Goal: Task Accomplishment & Management: Use online tool/utility

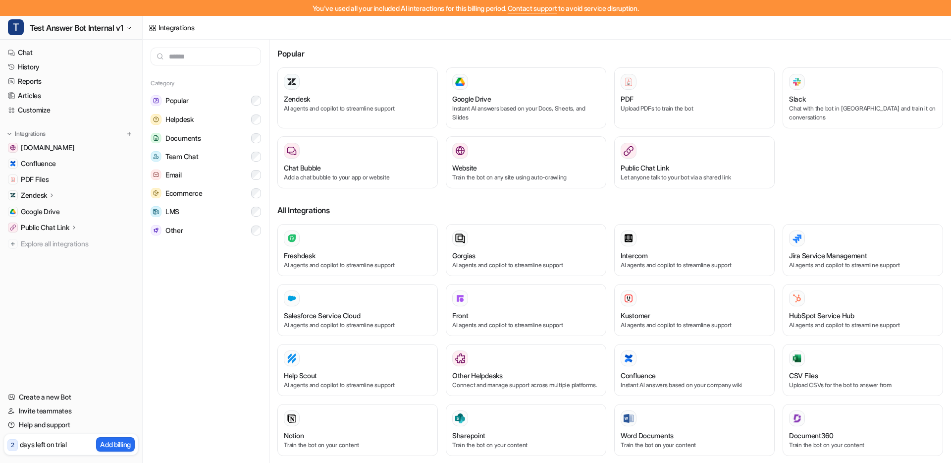
drag, startPoint x: 56, startPoint y: 28, endPoint x: 60, endPoint y: 40, distance: 12.4
click at [56, 28] on span "Test Answer Bot Internal v1" at bounding box center [76, 28] width 93 height 14
click at [58, 67] on link "O OOO Bot" at bounding box center [79, 70] width 137 height 16
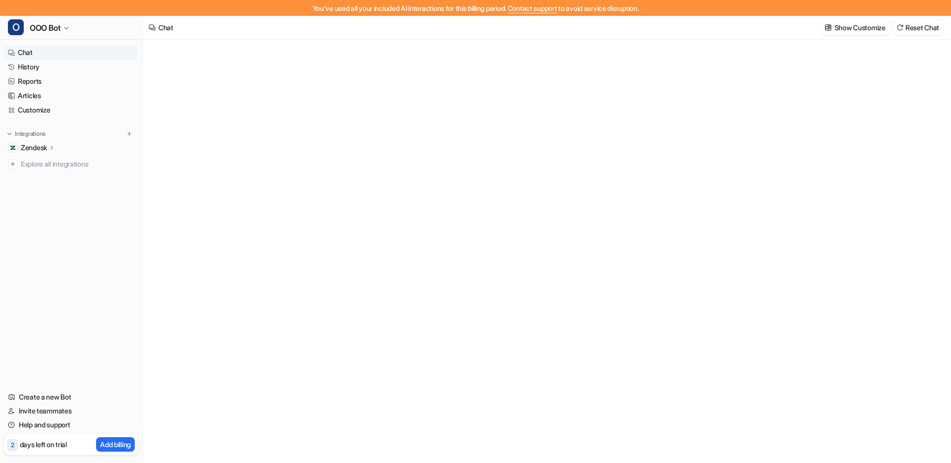
type textarea "**********"
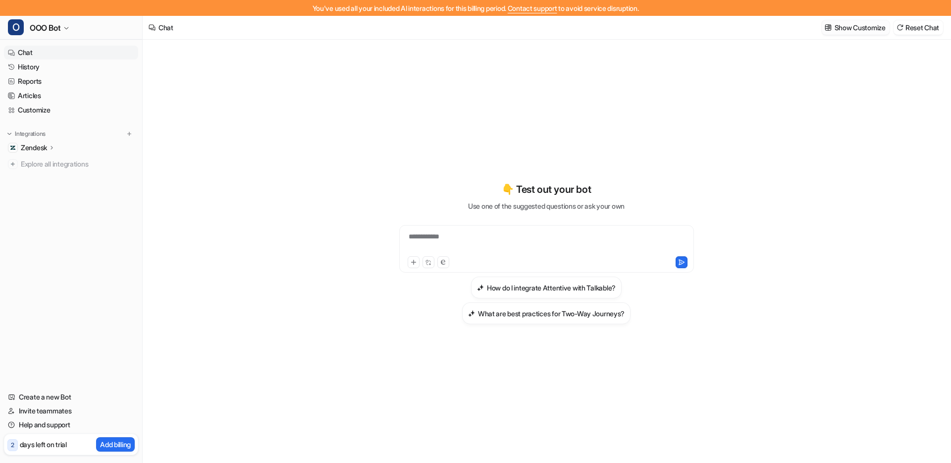
drag, startPoint x: 836, startPoint y: 30, endPoint x: 827, endPoint y: 30, distance: 9.4
click at [836, 30] on p "Show Customize" at bounding box center [860, 27] width 51 height 10
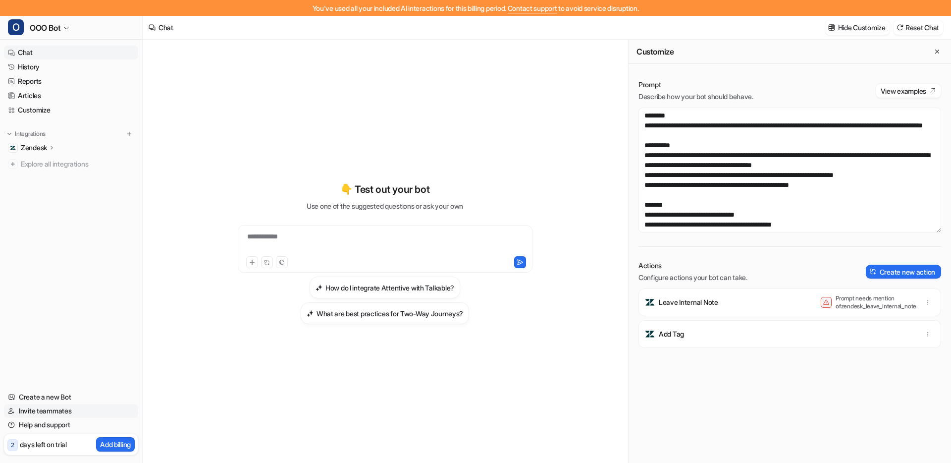
click at [56, 411] on link "Invite teammates" at bounding box center [71, 411] width 134 height 14
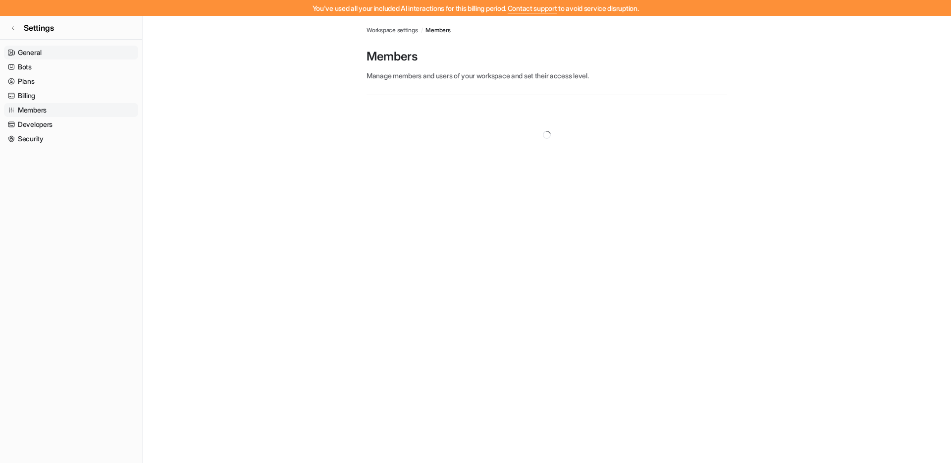
click at [28, 53] on link "General" at bounding box center [71, 53] width 134 height 14
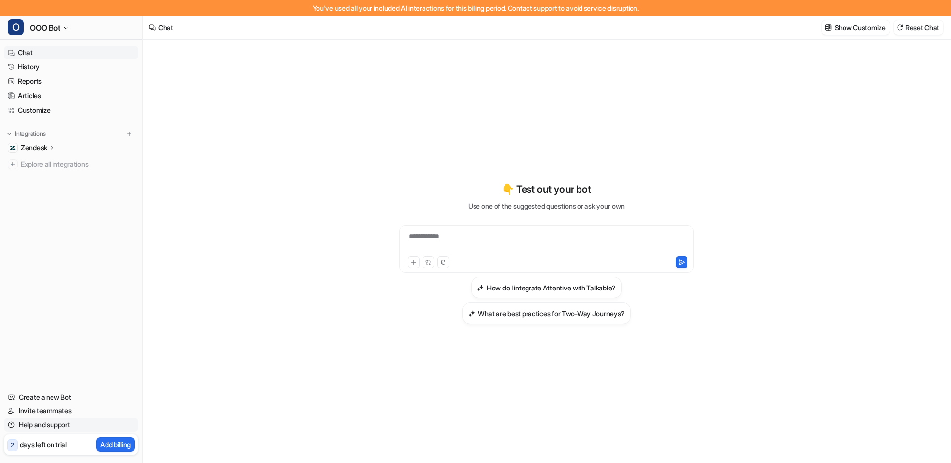
click at [50, 424] on link "Help and support" at bounding box center [71, 425] width 134 height 14
drag, startPoint x: 48, startPoint y: 443, endPoint x: 43, endPoint y: 413, distance: 31.1
click at [48, 443] on p "days left on trial" at bounding box center [43, 444] width 47 height 10
click at [42, 406] on link "Invite teammates" at bounding box center [71, 411] width 134 height 14
click at [822, 25] on button "Show Customize" at bounding box center [856, 27] width 68 height 14
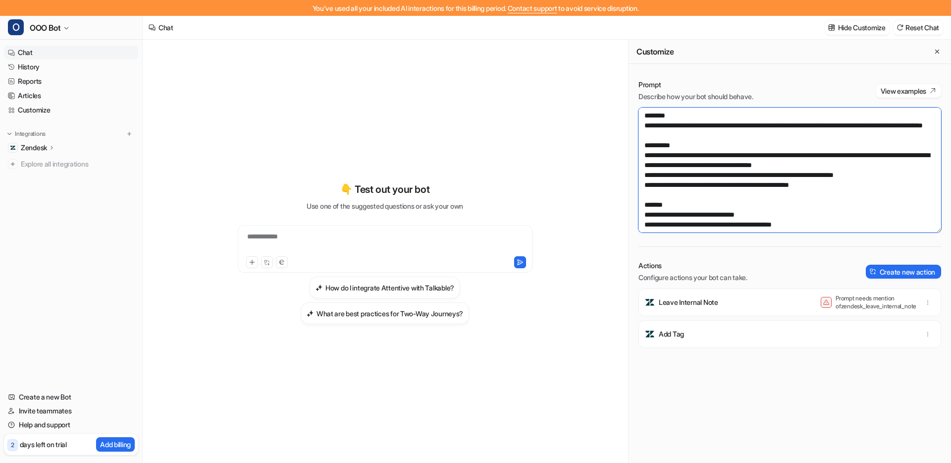
click at [788, 126] on textarea at bounding box center [790, 170] width 303 height 125
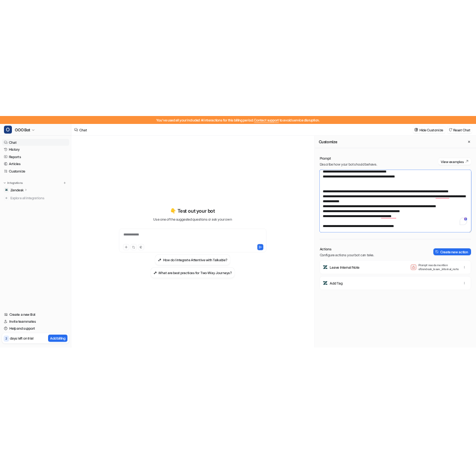
scroll to position [139, 0]
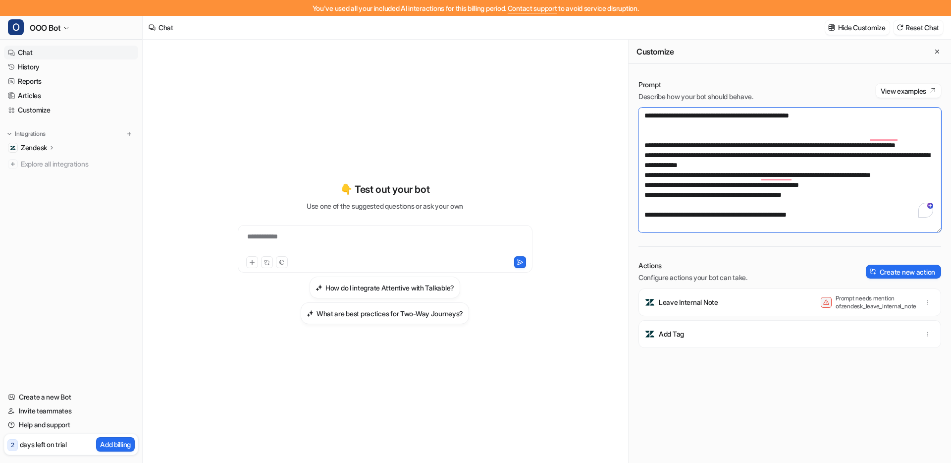
click at [785, 135] on textarea "To enrich screen reader interactions, please activate Accessibility in Grammarl…" at bounding box center [790, 170] width 303 height 125
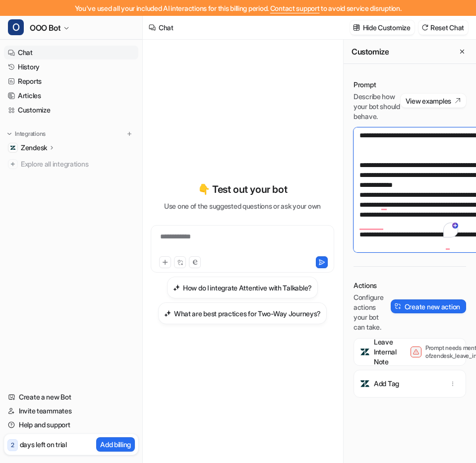
scroll to position [248, 0]
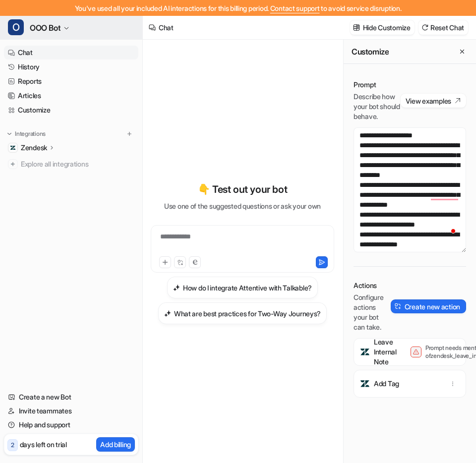
click at [56, 22] on span "OOO Bot" at bounding box center [45, 28] width 31 height 14
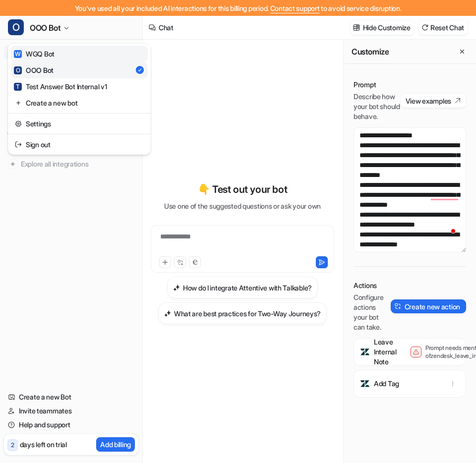
click at [81, 58] on link "W WGQ Bot" at bounding box center [79, 54] width 137 height 16
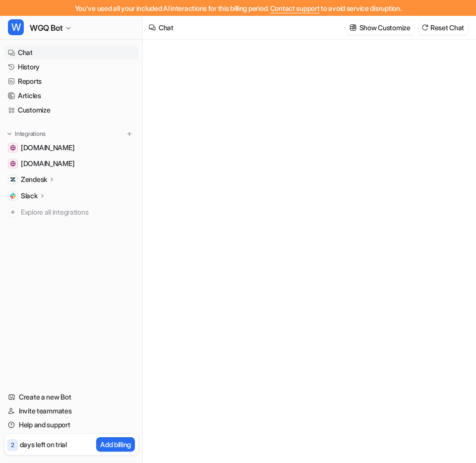
type textarea "**********"
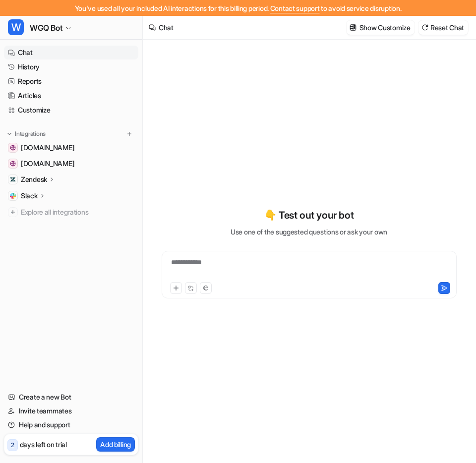
click at [53, 177] on icon at bounding box center [52, 178] width 7 height 7
click at [72, 223] on link "AI Agent" at bounding box center [76, 223] width 124 height 14
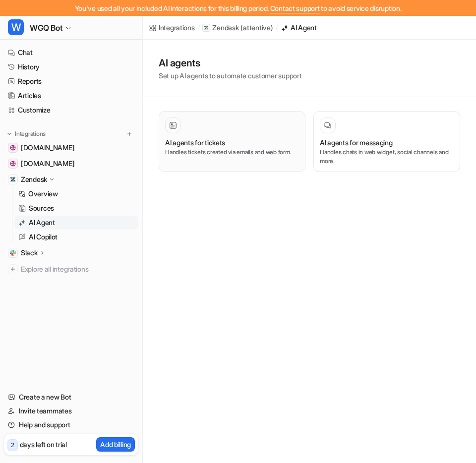
click at [279, 143] on div "AI agents for tickets" at bounding box center [232, 142] width 134 height 10
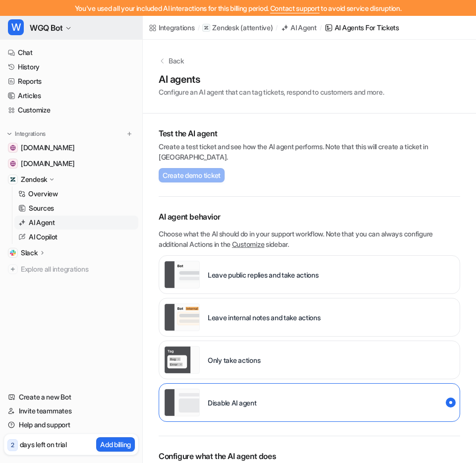
click at [49, 36] on button "W WGQ Bot" at bounding box center [71, 28] width 142 height 24
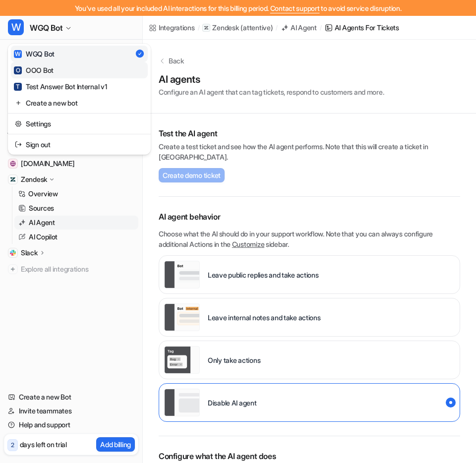
click at [61, 66] on link "O OOO Bot" at bounding box center [79, 70] width 137 height 16
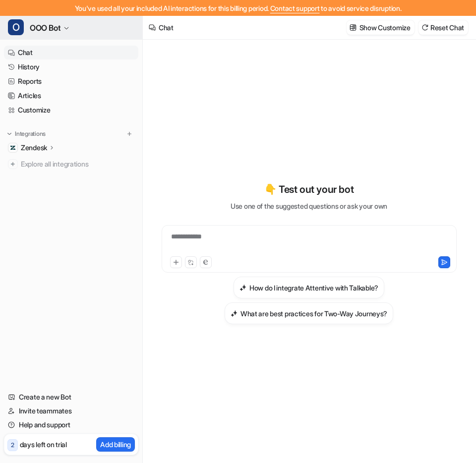
click at [65, 32] on button "O OOO Bot" at bounding box center [71, 28] width 142 height 24
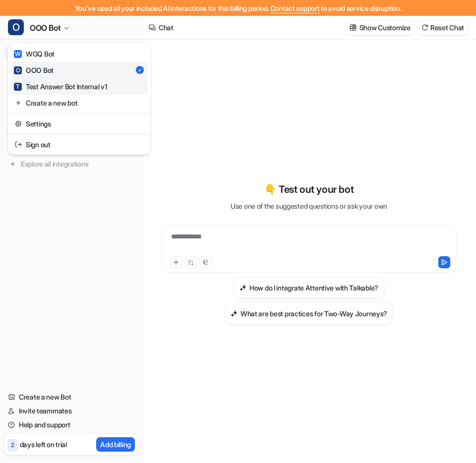
click at [74, 87] on div "T Test Answer Bot Internal v1" at bounding box center [60, 86] width 93 height 10
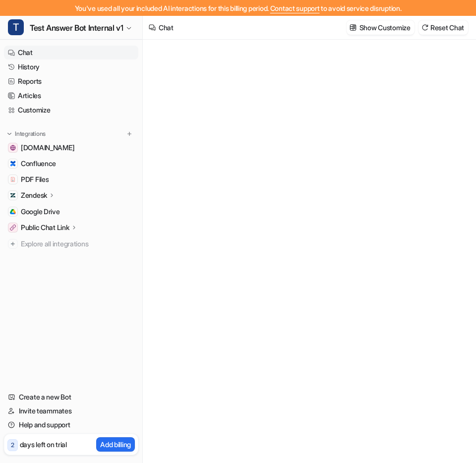
type textarea "**********"
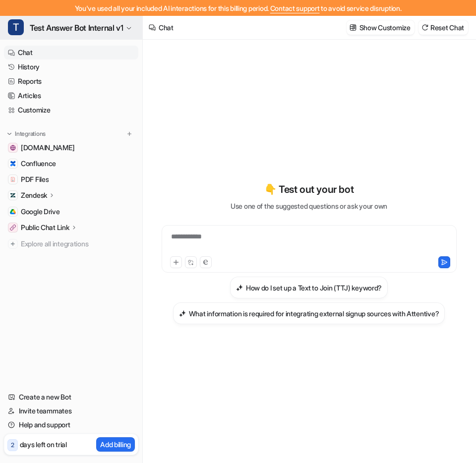
click at [71, 27] on span "Test Answer Bot Internal v1" at bounding box center [76, 28] width 93 height 14
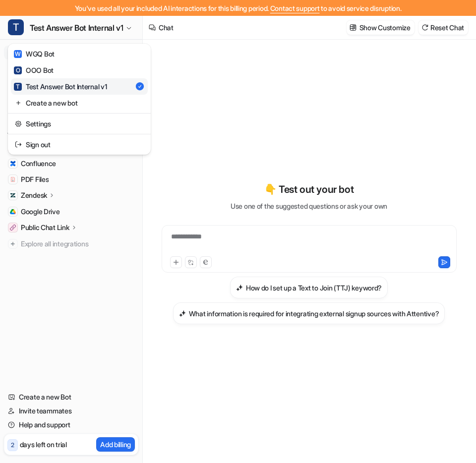
click at [236, 124] on div "**********" at bounding box center [238, 231] width 476 height 463
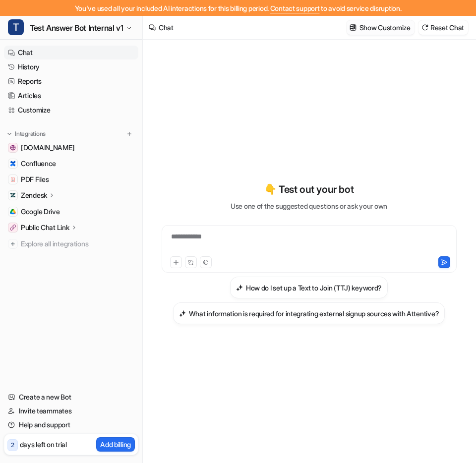
click at [363, 25] on p "Show Customize" at bounding box center [384, 27] width 51 height 10
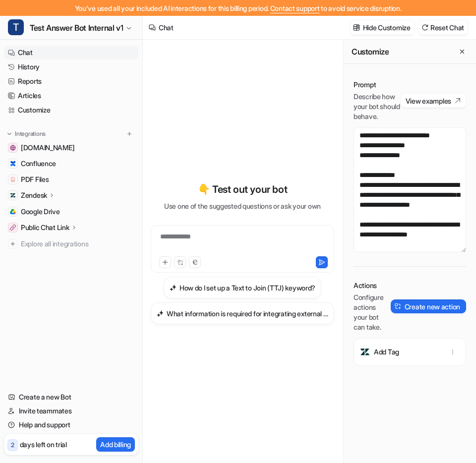
scroll to position [405, 0]
click at [77, 32] on span "Test Answer Bot Internal v1" at bounding box center [76, 28] width 93 height 14
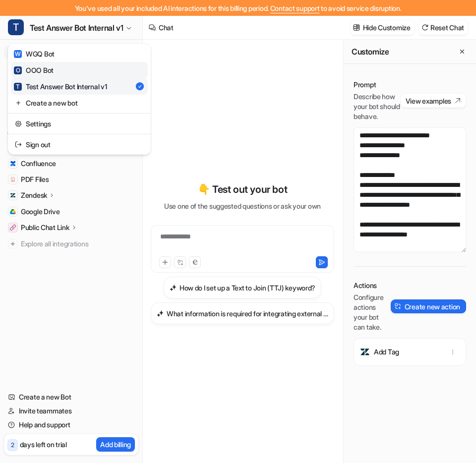
click at [82, 68] on link "O OOO Bot" at bounding box center [79, 70] width 137 height 16
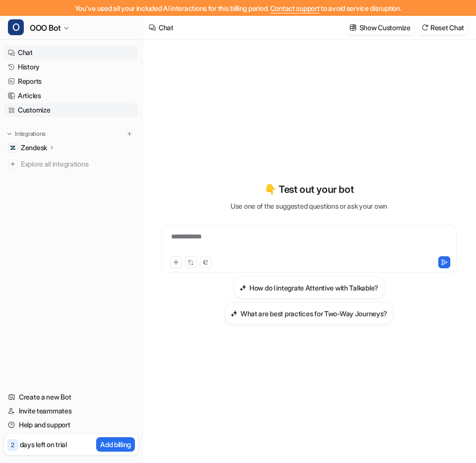
click at [48, 108] on link "Customize" at bounding box center [71, 110] width 134 height 14
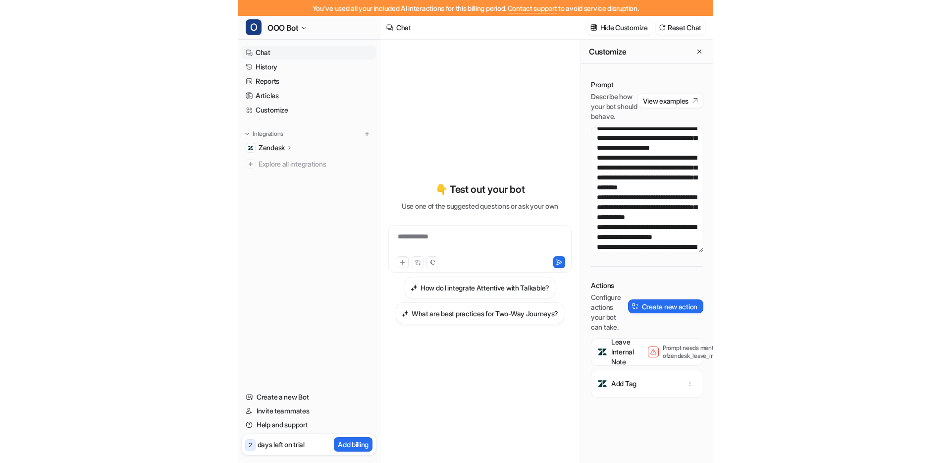
scroll to position [236, 0]
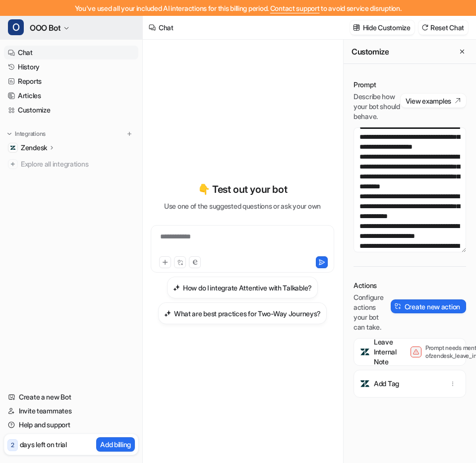
click at [69, 25] on icon "button" at bounding box center [66, 28] width 6 height 6
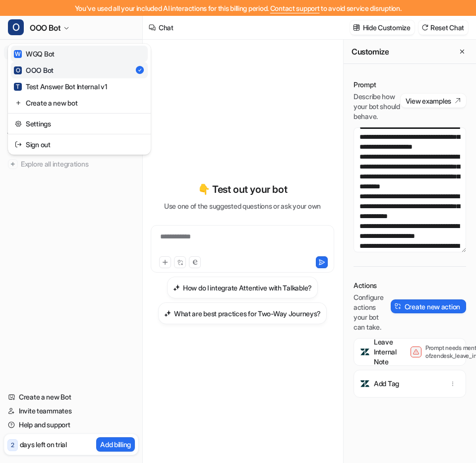
click at [68, 56] on link "W WGQ Bot" at bounding box center [79, 54] width 137 height 16
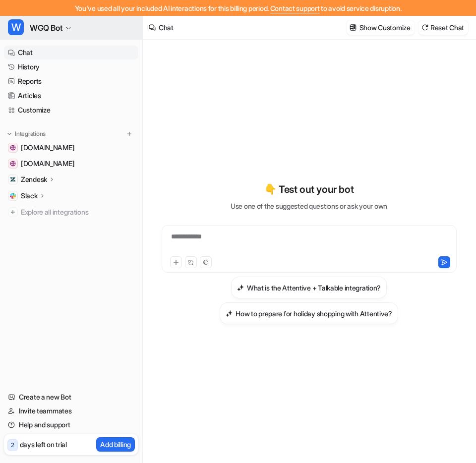
click at [61, 28] on span "WGQ Bot" at bounding box center [46, 28] width 33 height 14
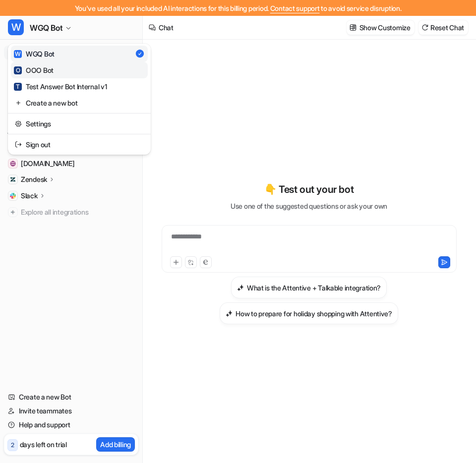
click at [66, 75] on link "O OOO Bot" at bounding box center [79, 70] width 137 height 16
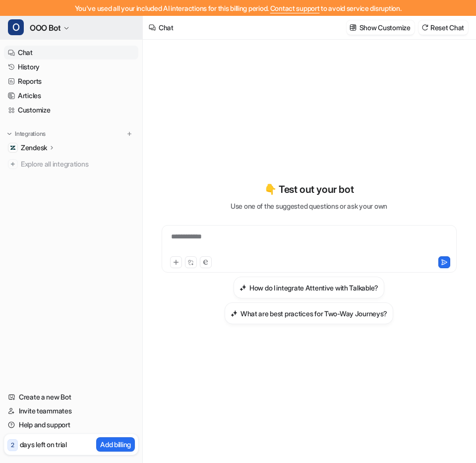
click at [66, 35] on button "O OOO Bot" at bounding box center [71, 28] width 142 height 24
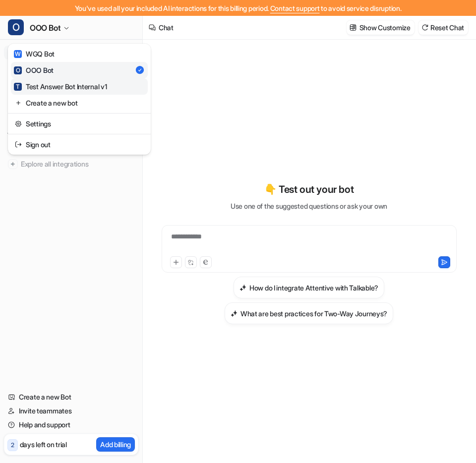
click at [77, 86] on div "T Test Answer Bot Internal v1" at bounding box center [60, 86] width 93 height 10
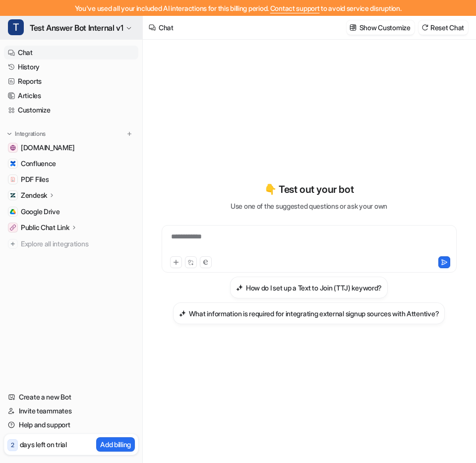
click at [111, 33] on span "Test Answer Bot Internal v1" at bounding box center [76, 28] width 93 height 14
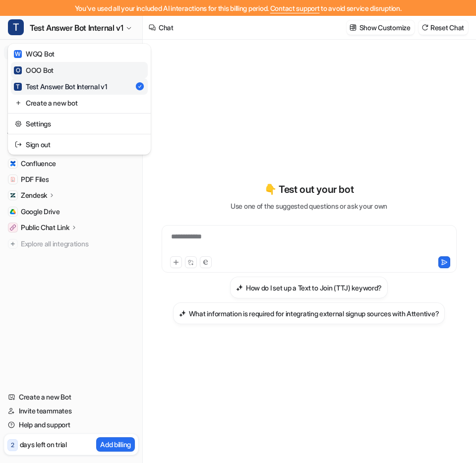
click at [89, 69] on link "O OOO Bot" at bounding box center [79, 70] width 137 height 16
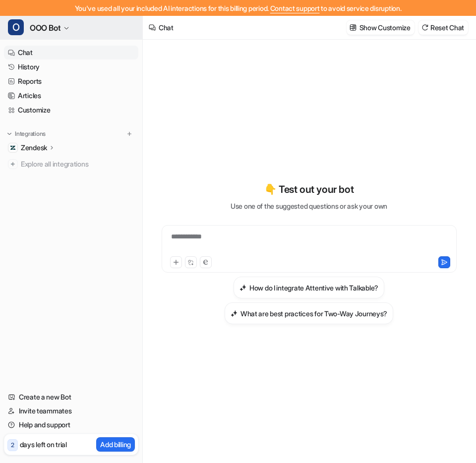
click at [46, 27] on span "OOO Bot" at bounding box center [45, 28] width 31 height 14
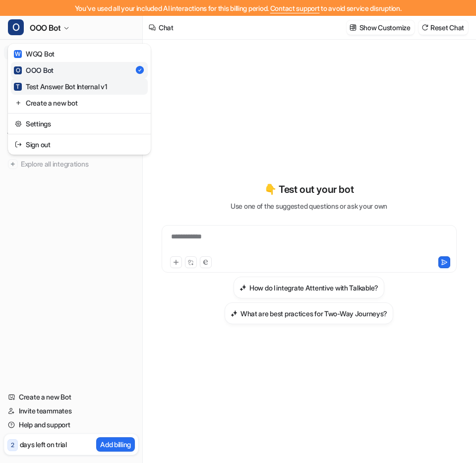
click at [74, 84] on div "T Test Answer Bot Internal v1" at bounding box center [60, 86] width 93 height 10
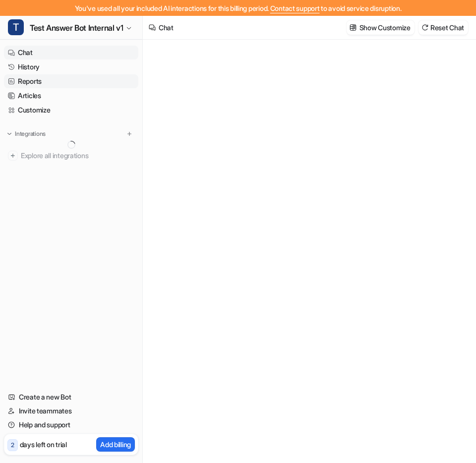
type textarea "**********"
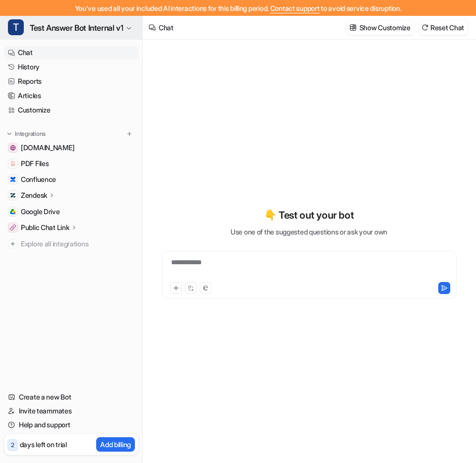
click at [98, 32] on span "Test Answer Bot Internal v1" at bounding box center [76, 28] width 93 height 14
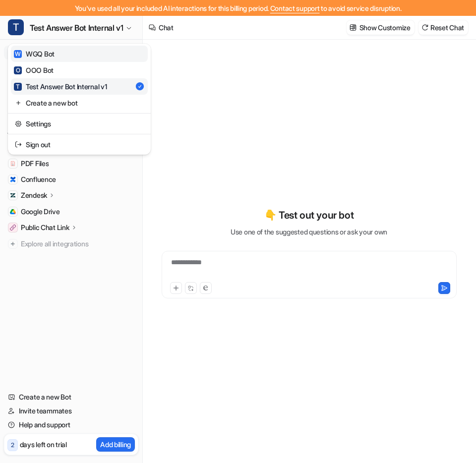
click at [72, 56] on link "W WGQ Bot" at bounding box center [79, 54] width 137 height 16
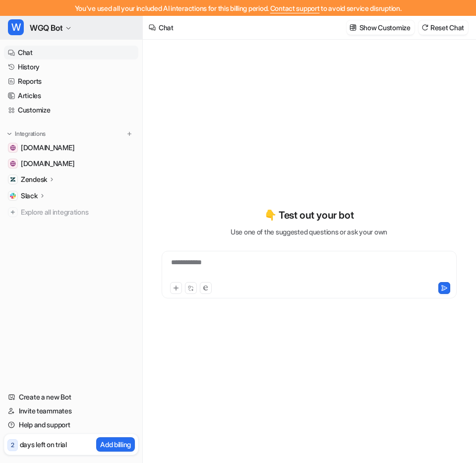
type textarea "**********"
click at [62, 30] on span "WGQ Bot" at bounding box center [46, 28] width 33 height 14
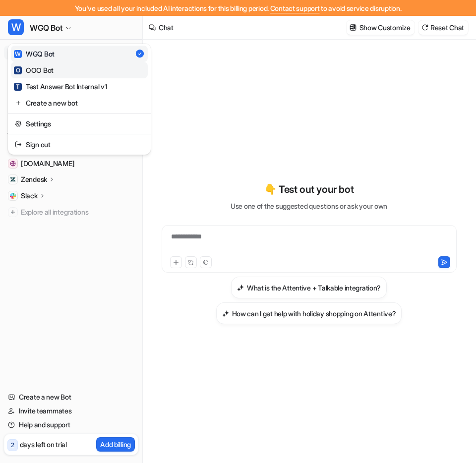
click at [65, 67] on link "O OOO Bot" at bounding box center [79, 70] width 137 height 16
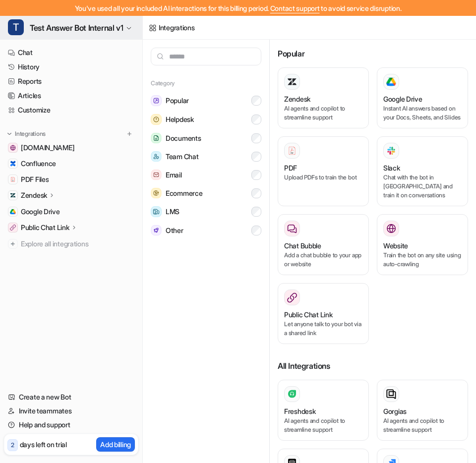
click at [80, 26] on span "Test Answer Bot Internal v1" at bounding box center [76, 28] width 93 height 14
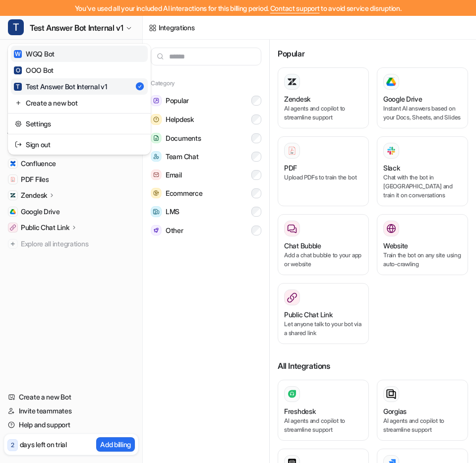
click at [81, 56] on link "W WGQ Bot" at bounding box center [79, 54] width 137 height 16
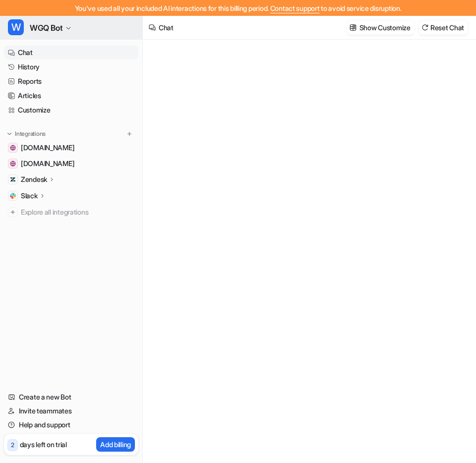
type textarea "**********"
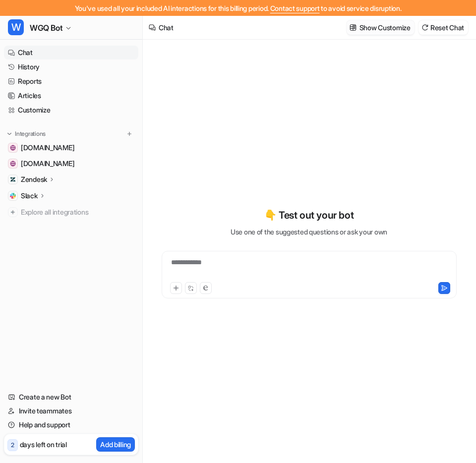
click at [387, 32] on p "Show Customize" at bounding box center [384, 27] width 51 height 10
